Goal: Information Seeking & Learning: Learn about a topic

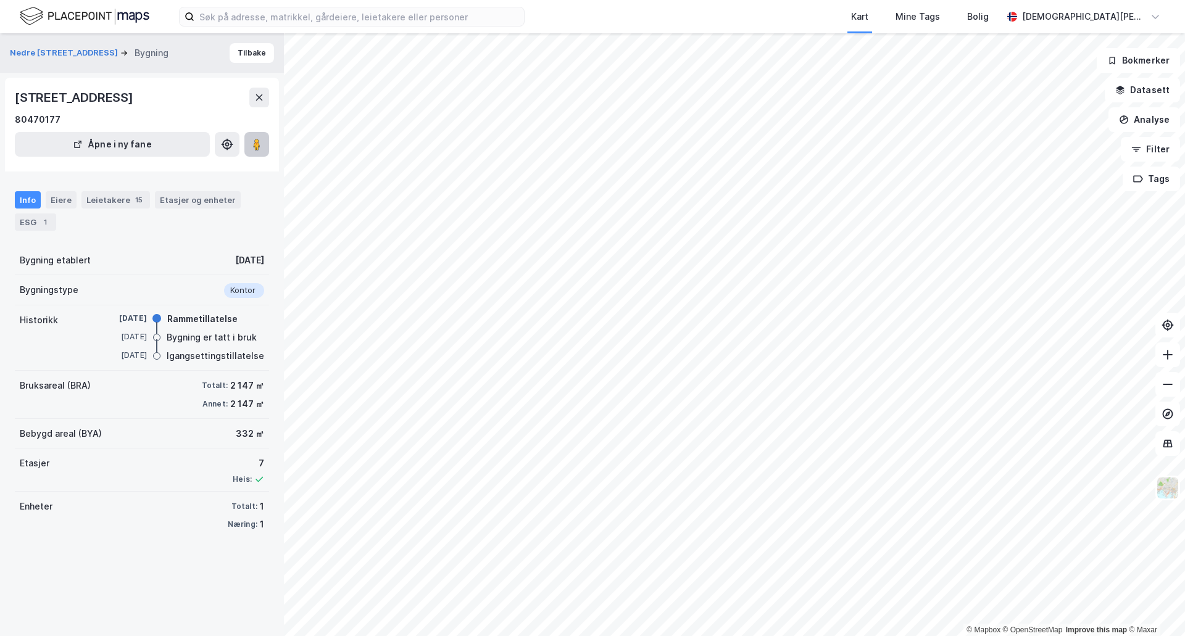
click at [264, 149] on button at bounding box center [256, 144] width 25 height 25
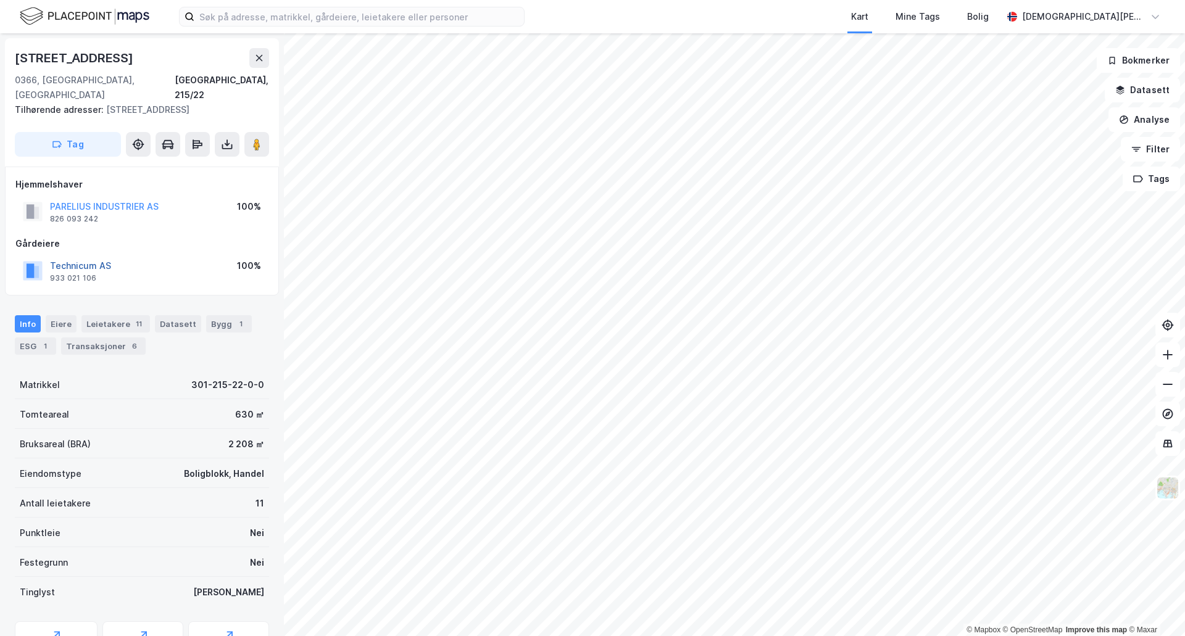
click at [0, 0] on button "Technicum AS" at bounding box center [0, 0] width 0 height 0
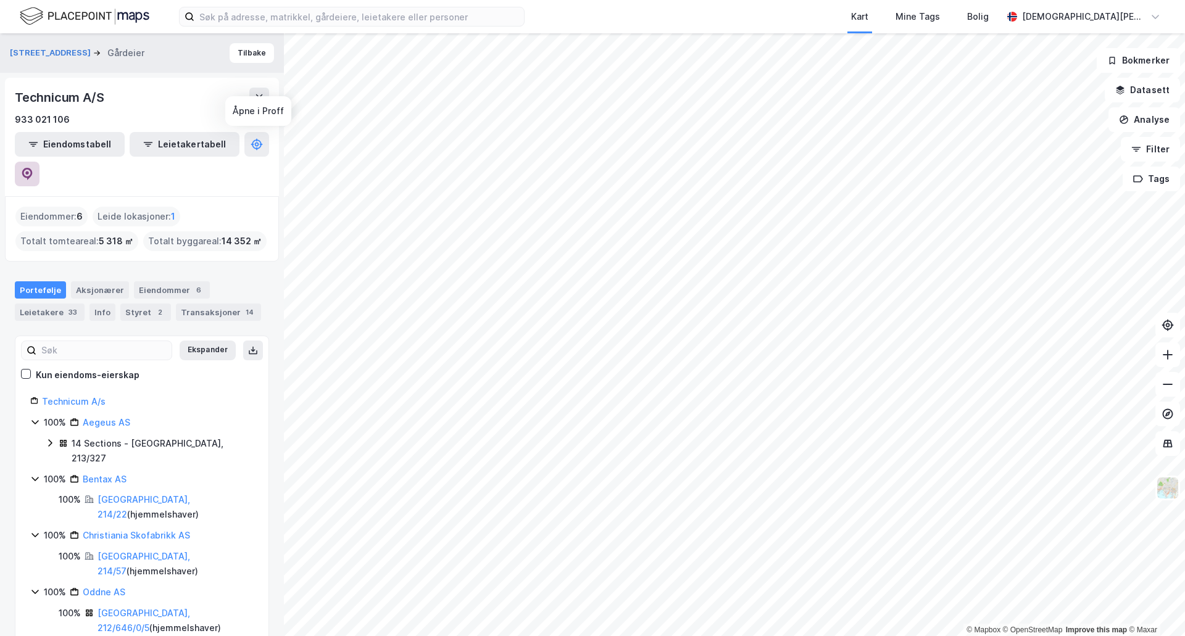
click at [33, 168] on icon at bounding box center [27, 174] width 12 height 12
